Goal: Transaction & Acquisition: Download file/media

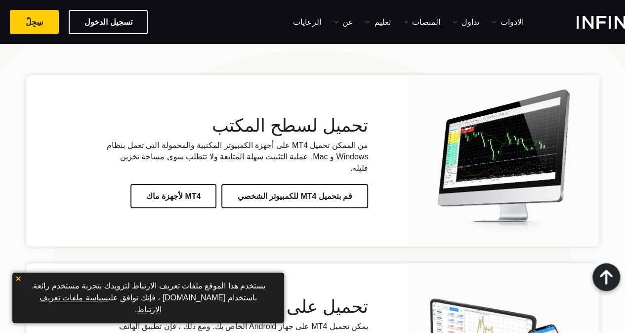
scroll to position [2021, 0]
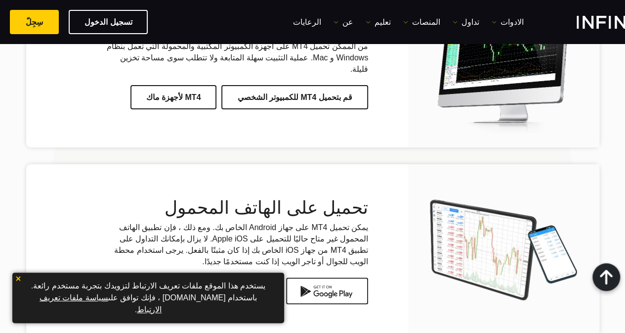
click at [313, 85] on link "قم بتحميل MT4 للكمبيوتر الشخصي" at bounding box center [294, 97] width 147 height 24
click at [45, 21] on link "سِجِلّ" at bounding box center [34, 22] width 49 height 24
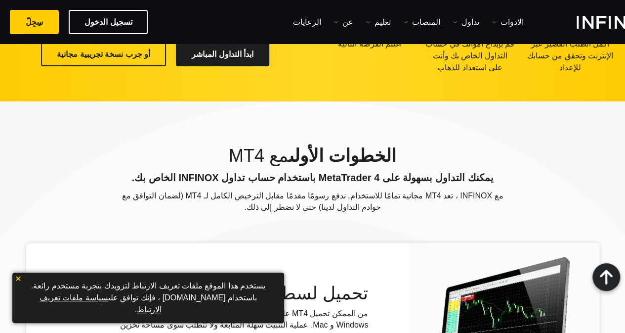
scroll to position [1329, 0]
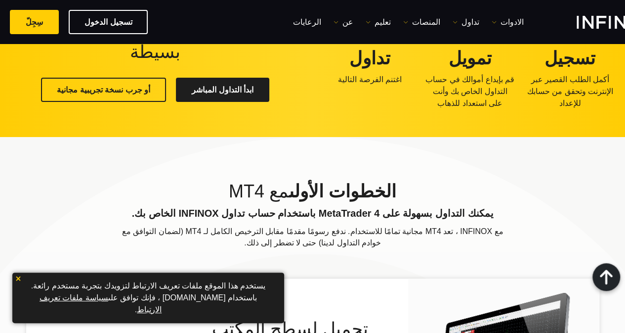
click at [208, 22] on div "تسجيل الدخول سِجِلّ" at bounding box center [148, 22] width 276 height 24
drag, startPoint x: 203, startPoint y: 18, endPoint x: 204, endPoint y: 36, distance: 17.8
click at [204, 36] on div "الادوات" at bounding box center [312, 22] width 625 height 44
click at [194, 25] on div "تسجيل الدخول سِجِلّ" at bounding box center [148, 22] width 276 height 24
click at [19, 282] on img at bounding box center [18, 278] width 7 height 7
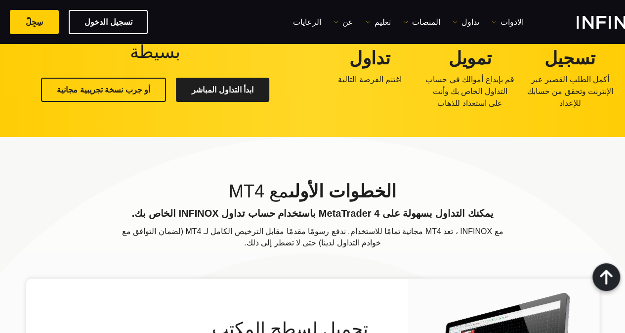
drag, startPoint x: 186, startPoint y: 25, endPoint x: 184, endPoint y: 44, distance: 19.9
click at [184, 24] on div "تسجيل الدخول سِجِلّ" at bounding box center [148, 22] width 276 height 24
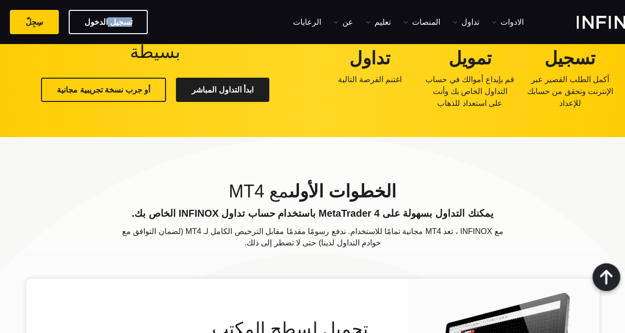
scroll to position [0, 0]
click at [184, 24] on div "تسجيل الدخول سِجِلّ" at bounding box center [148, 22] width 276 height 24
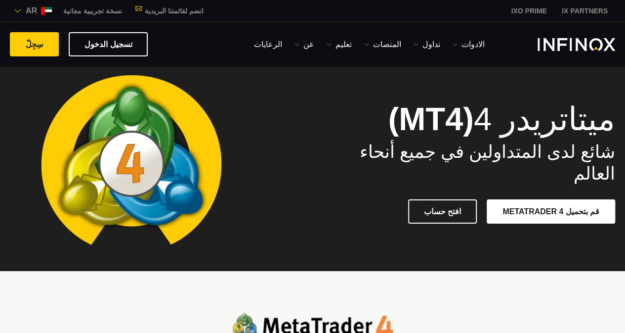
click at [93, 10] on link "نسخة تجريبية مجانية" at bounding box center [93, 11] width 74 height 10
